Goal: Check status

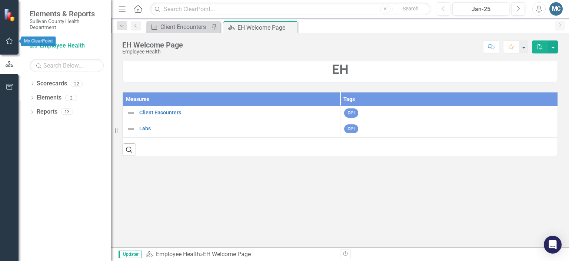
click at [7, 39] on icon "button" at bounding box center [10, 41] width 8 height 6
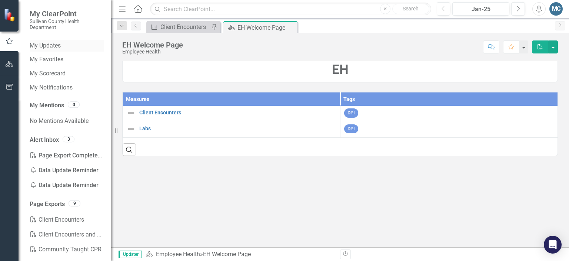
click at [54, 48] on link "My Updates" at bounding box center [67, 46] width 74 height 9
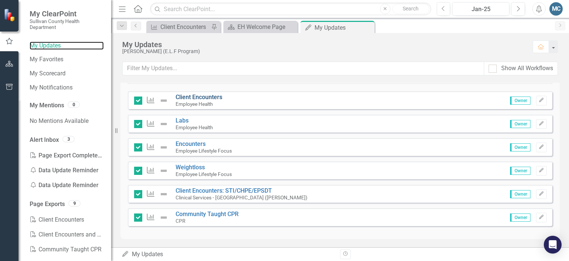
scroll to position [54, 0]
click at [178, 219] on small "CPR" at bounding box center [181, 221] width 10 height 6
click at [181, 212] on link "Community Taught CPR" at bounding box center [207, 214] width 63 height 7
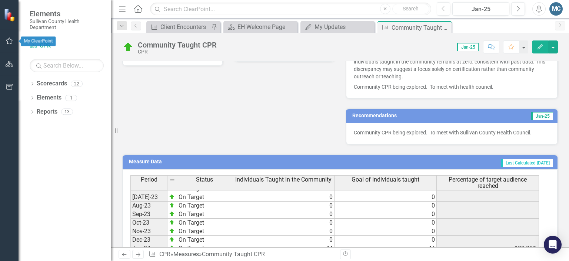
click at [9, 38] on icon "button" at bounding box center [10, 41] width 8 height 6
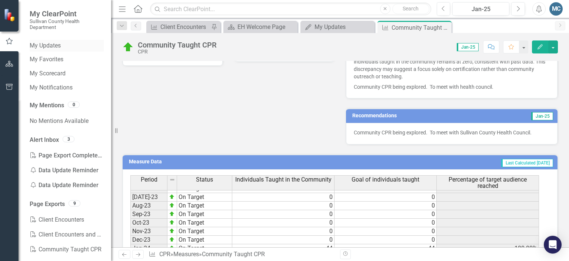
click at [57, 46] on link "My Updates" at bounding box center [67, 46] width 74 height 9
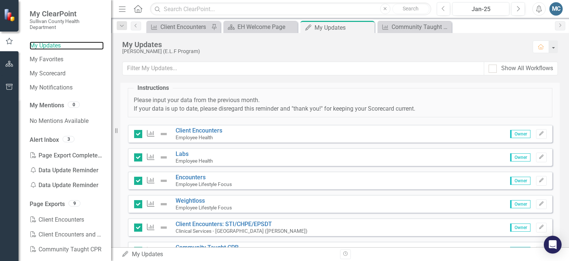
scroll to position [54, 0]
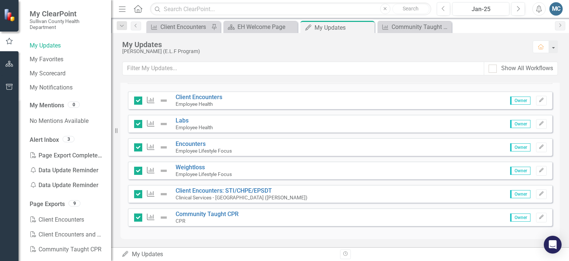
click at [194, 148] on small "Employee Lifestyle Focus" at bounding box center [204, 151] width 56 height 6
click at [193, 144] on link "Encounters" at bounding box center [191, 143] width 30 height 7
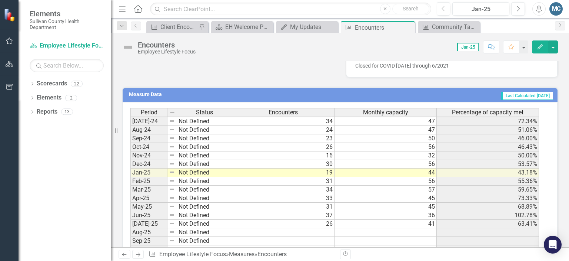
scroll to position [460, 0]
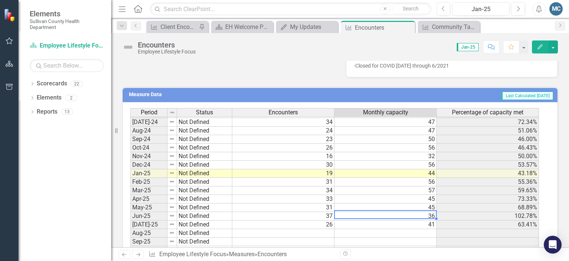
click at [385, 212] on td "36" at bounding box center [386, 216] width 102 height 9
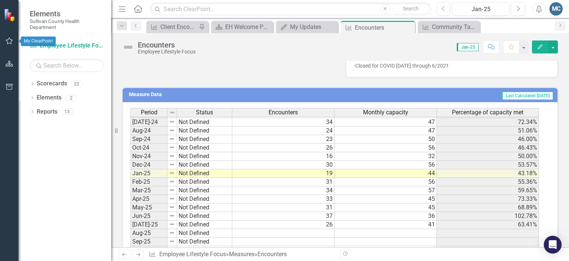
click at [7, 40] on icon "button" at bounding box center [9, 40] width 7 height 7
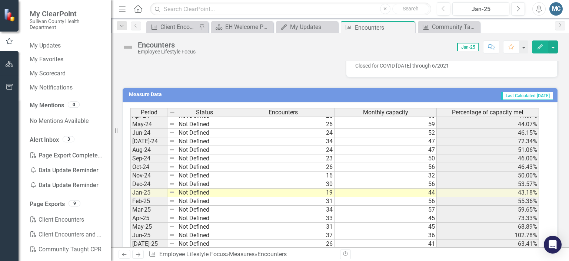
scroll to position [445, 0]
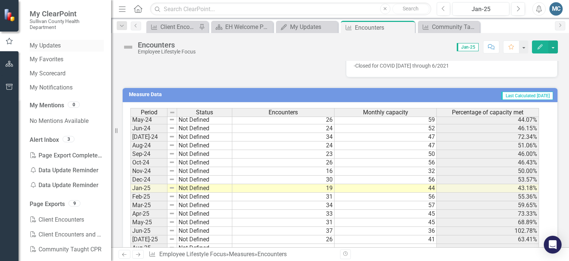
click at [46, 46] on link "My Updates" at bounding box center [67, 46] width 74 height 9
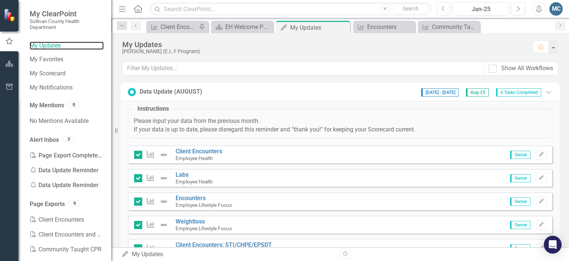
scroll to position [24, 0]
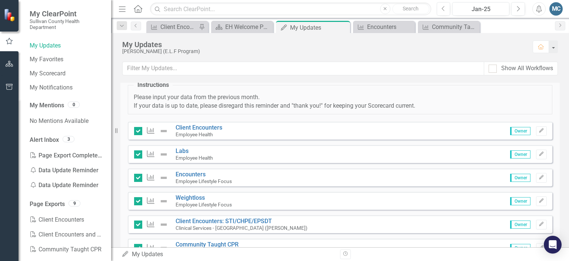
click at [182, 201] on div "Employee Lifestyle Focus" at bounding box center [204, 204] width 56 height 7
